Goal: Entertainment & Leisure: Consume media (video, audio)

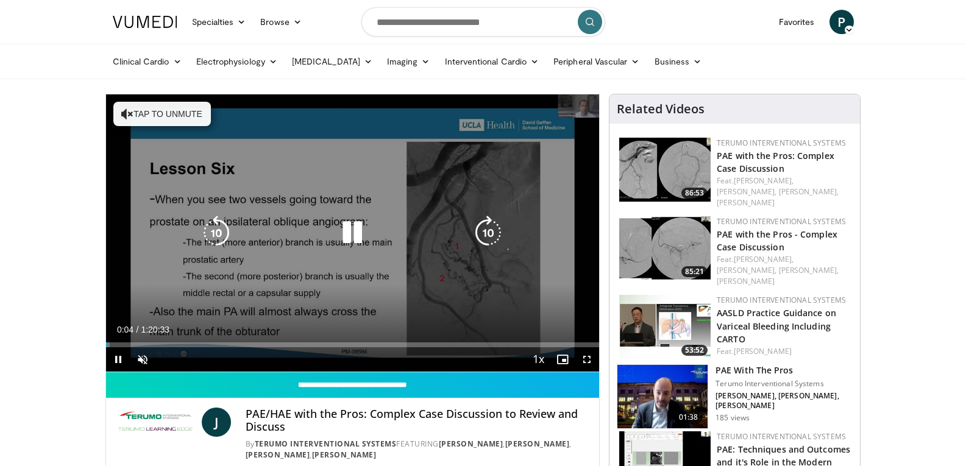
click at [171, 110] on button "Tap to unmute" at bounding box center [162, 114] width 98 height 24
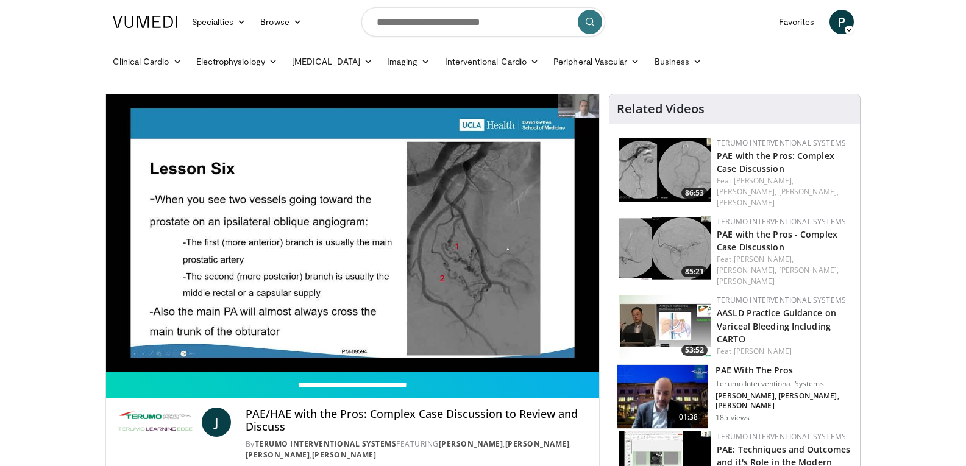
click at [588, 358] on div "10 seconds Tap to unmute" at bounding box center [353, 232] width 494 height 277
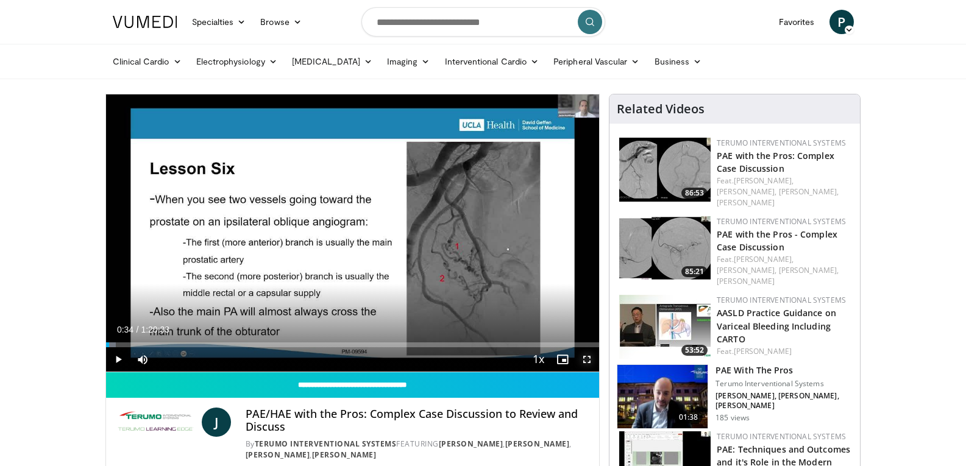
click at [588, 358] on span "Video Player" at bounding box center [587, 359] width 24 height 24
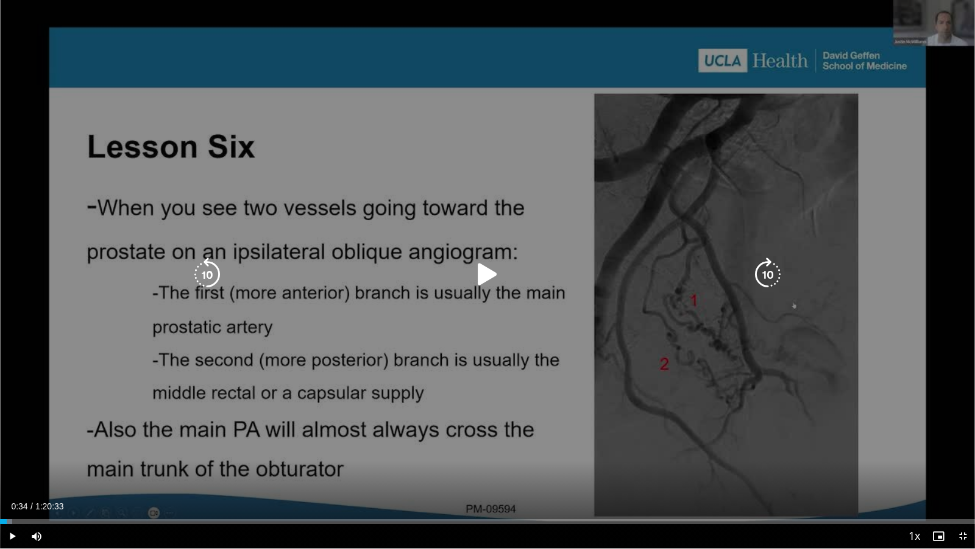
click at [487, 268] on icon "Video Player" at bounding box center [488, 274] width 34 height 34
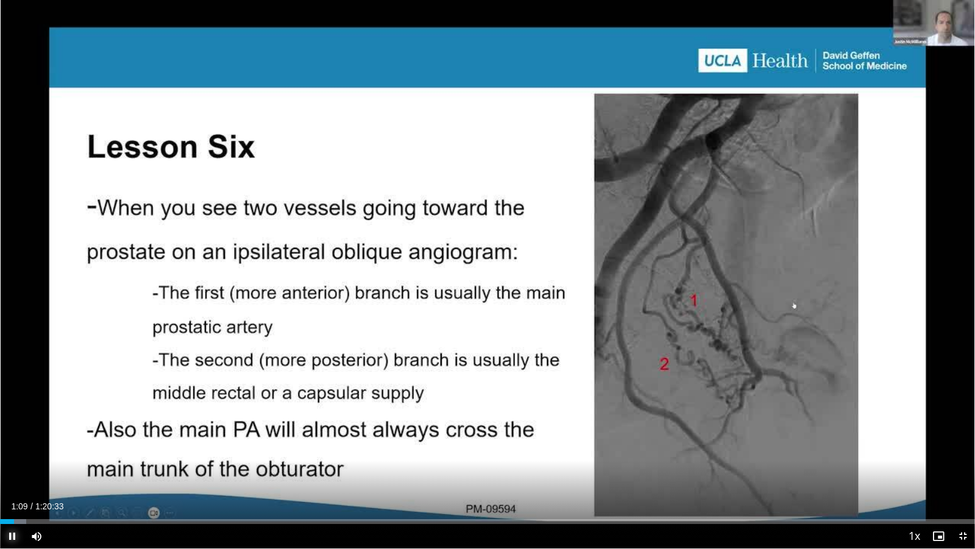
click at [9, 466] on span "Video Player" at bounding box center [12, 536] width 24 height 24
click at [12, 466] on span "Video Player" at bounding box center [12, 536] width 24 height 24
click at [965, 466] on span "Video Player" at bounding box center [963, 536] width 24 height 24
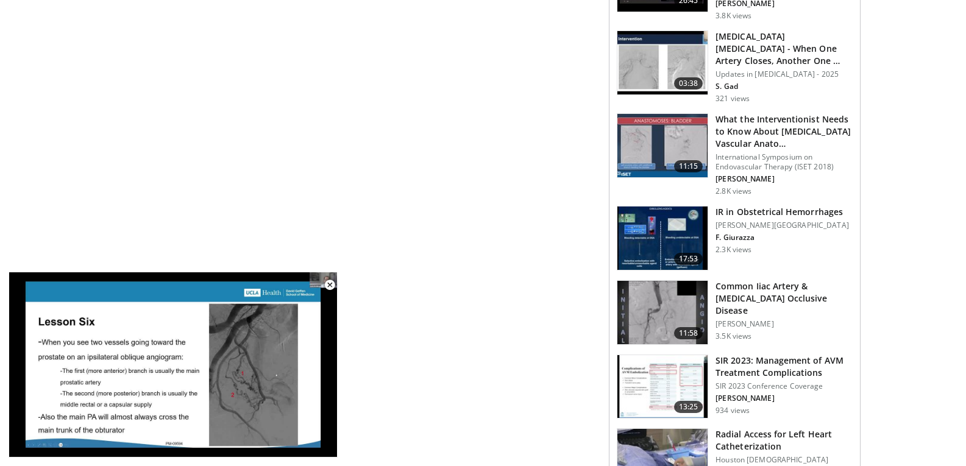
scroll to position [975, 0]
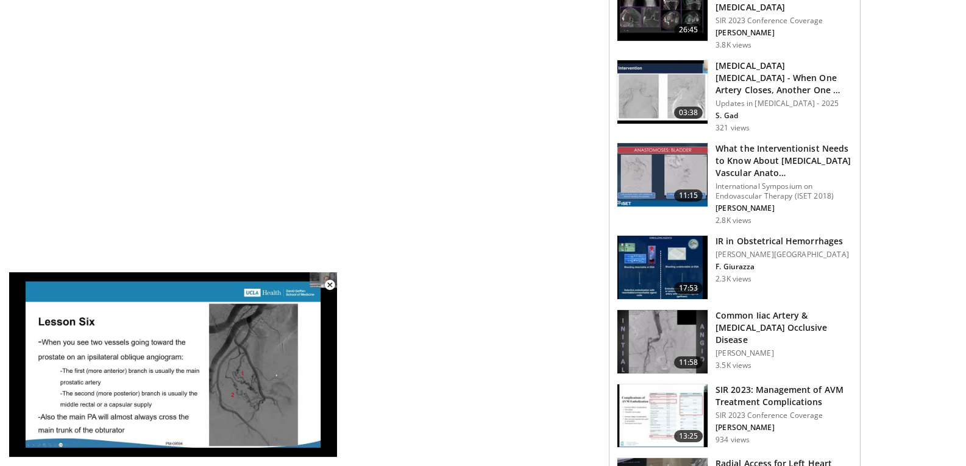
drag, startPoint x: 0, startPoint y: 181, endPoint x: 463, endPoint y: 126, distance: 466.5
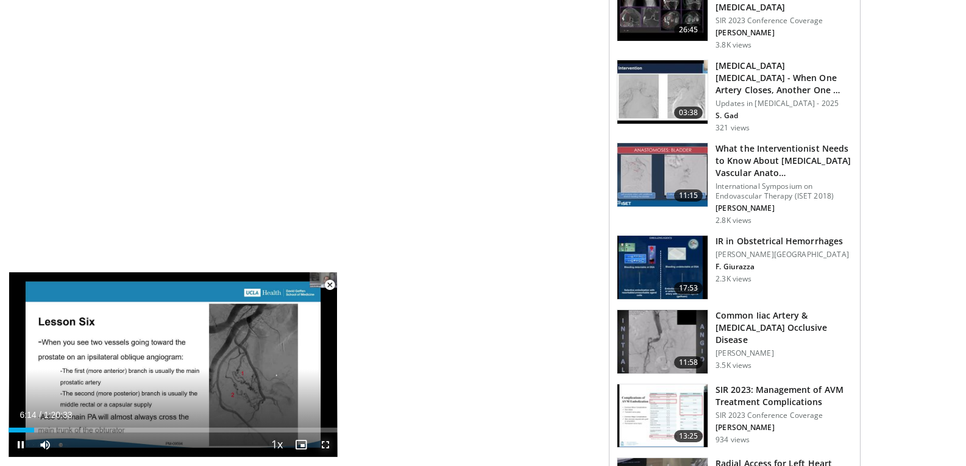
click at [321, 442] on span "Video Player" at bounding box center [325, 445] width 24 height 24
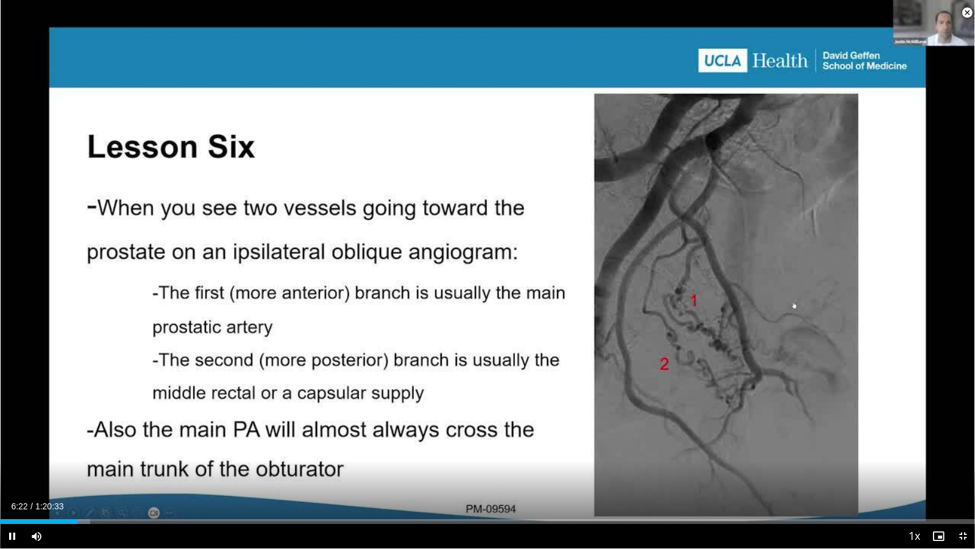
click at [966, 10] on span "Video Player" at bounding box center [967, 13] width 24 height 24
click at [964, 466] on span "Video Player" at bounding box center [963, 536] width 24 height 24
